Goal: Task Accomplishment & Management: Use online tool/utility

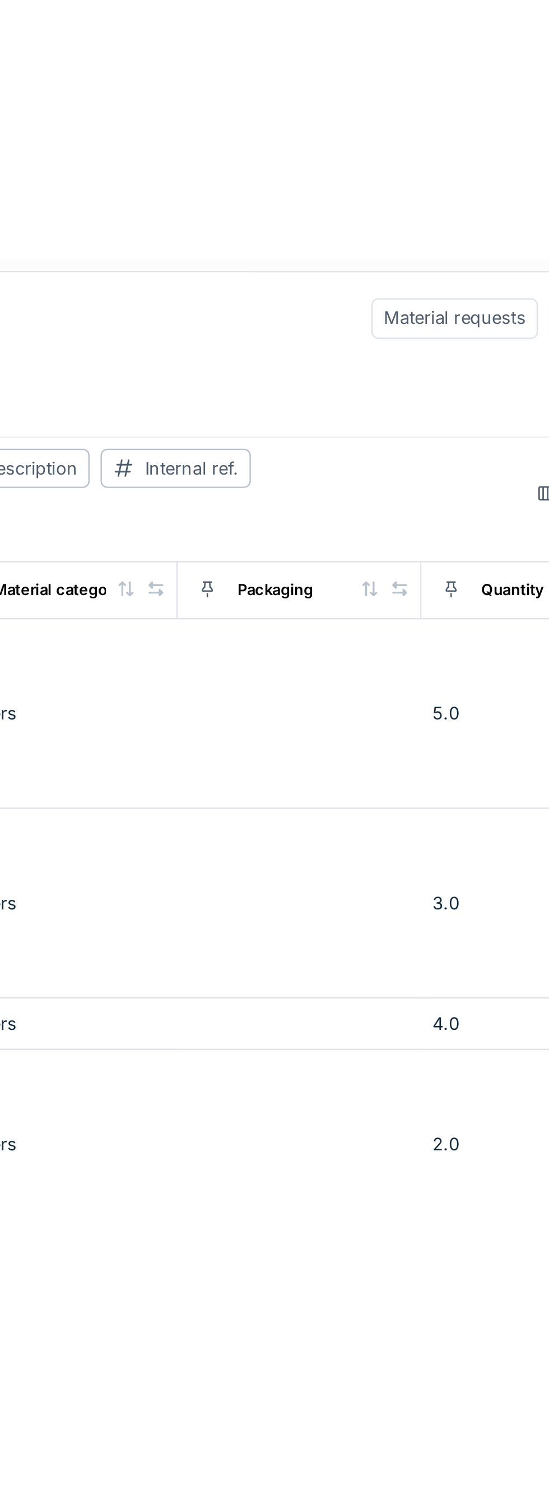
scroll to position [0, 379]
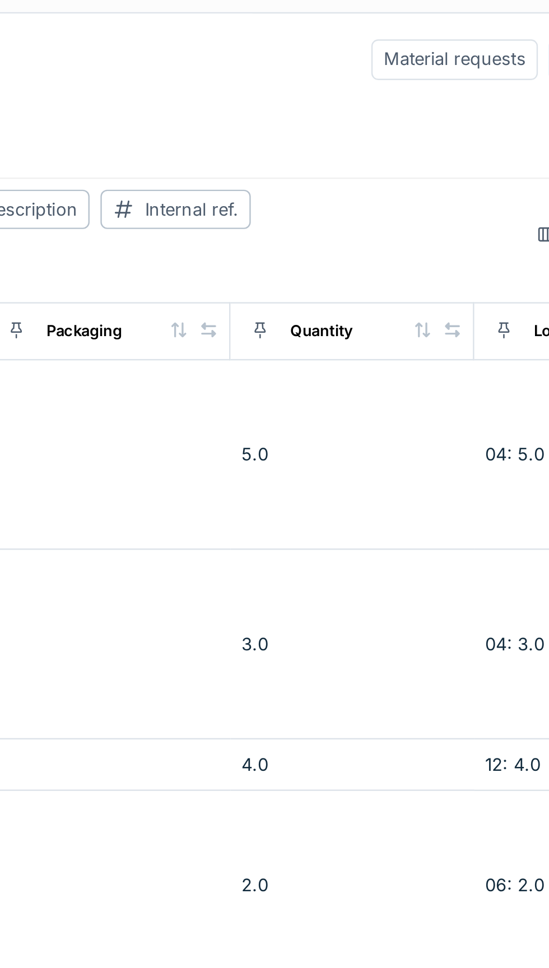
click at [453, 25] on input at bounding box center [491, 25] width 77 height 16
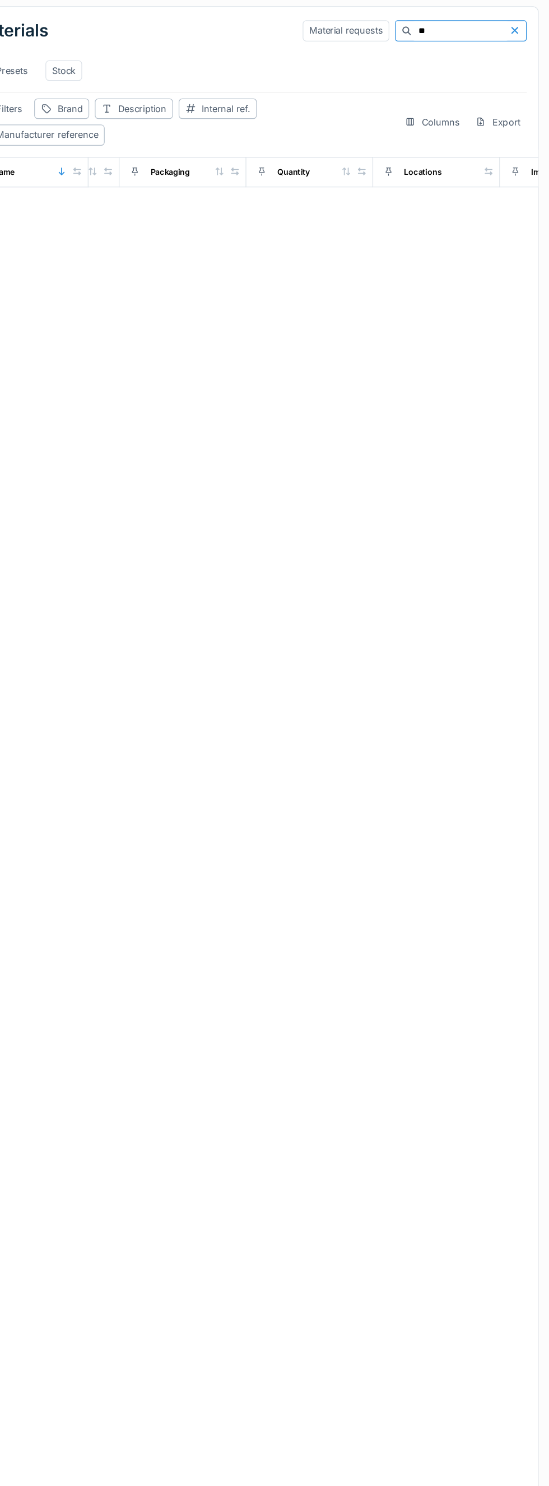
type input "*"
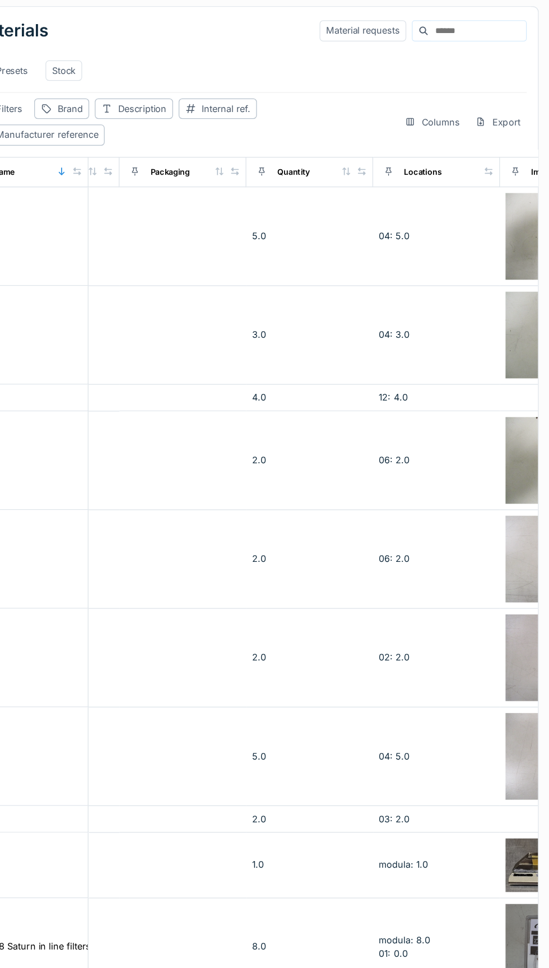
click at [453, 28] on input at bounding box center [491, 25] width 77 height 16
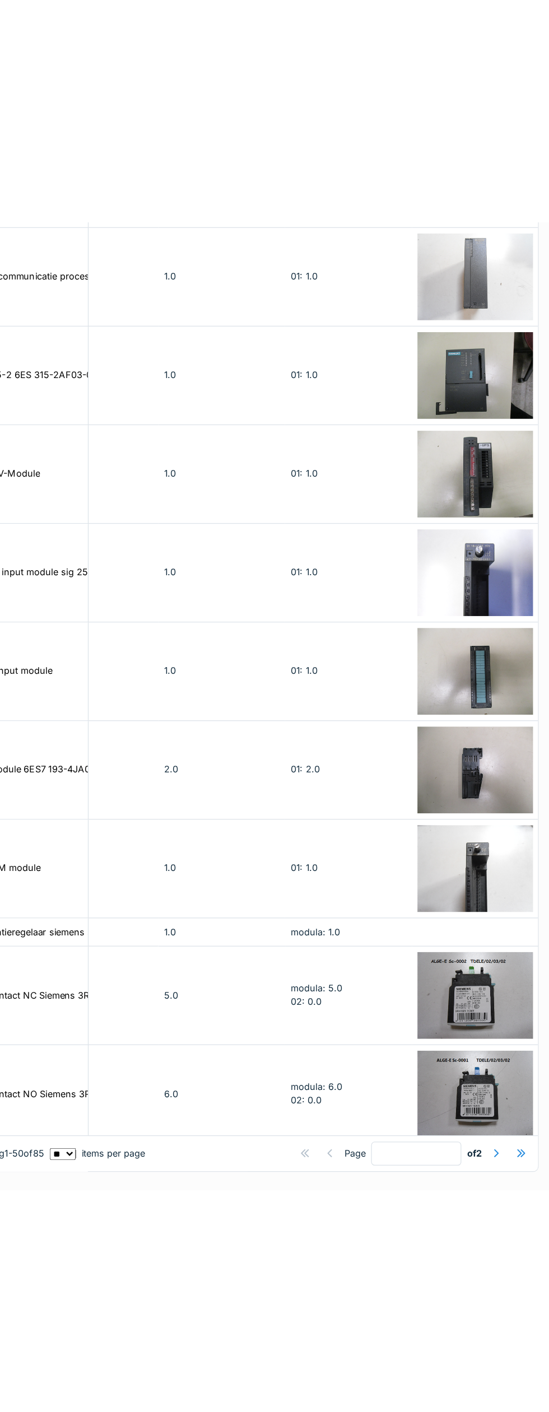
scroll to position [0, 449]
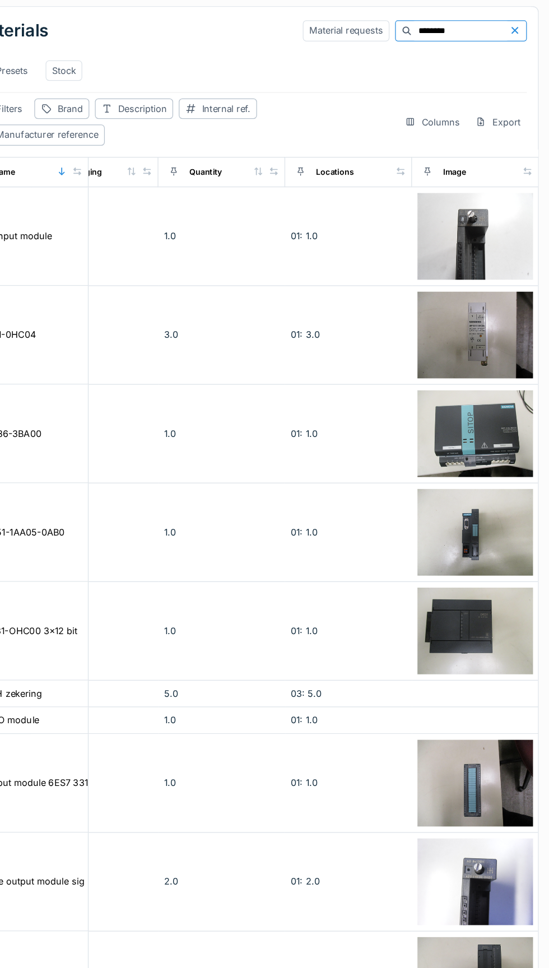
type input "*******"
click at [524, 29] on div at bounding box center [523, 24] width 13 height 11
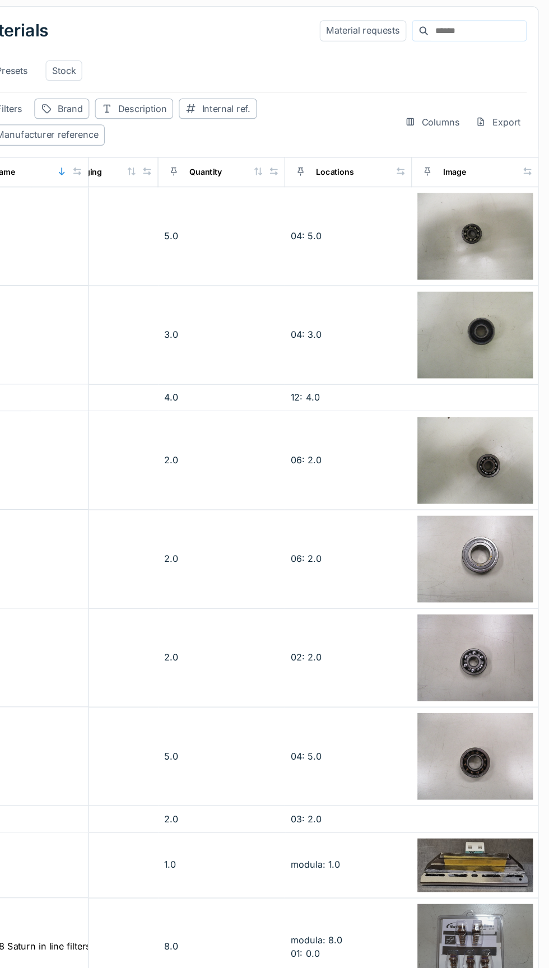
click at [458, 45] on div "Presets Stock" at bounding box center [311, 56] width 440 height 25
click at [464, 27] on input at bounding box center [491, 25] width 77 height 16
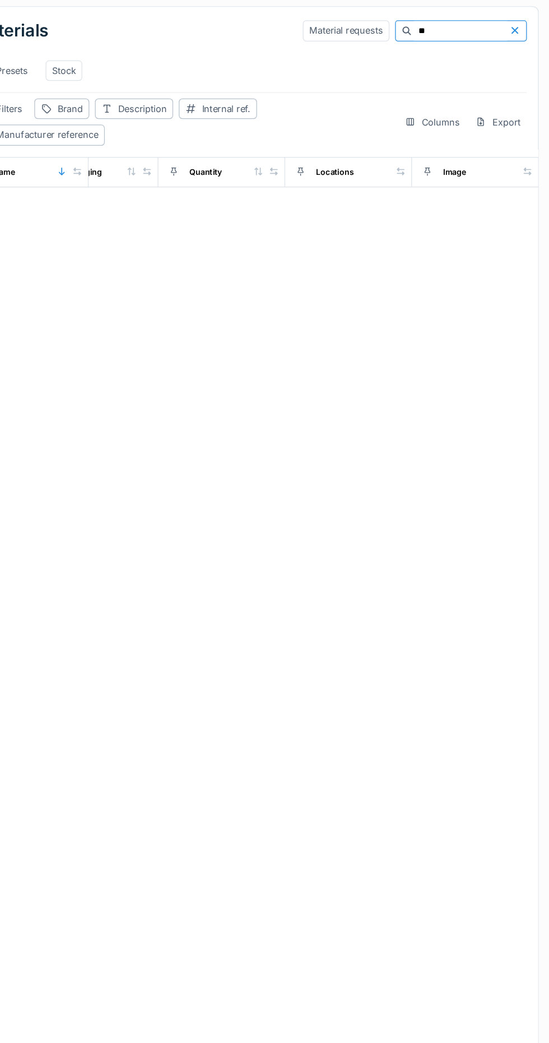
type input "*"
